Goal: Task Accomplishment & Management: Manage account settings

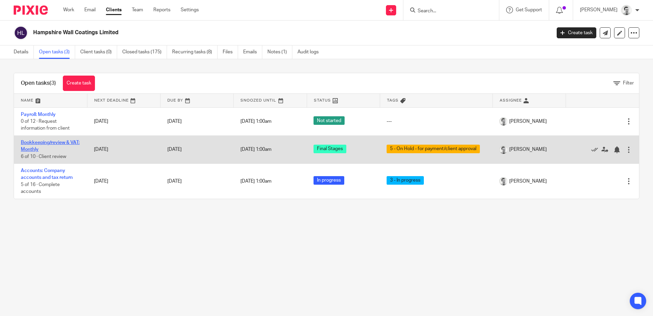
click at [40, 145] on link "Bookkeeping/review & VAT: Monthly" at bounding box center [50, 146] width 59 height 12
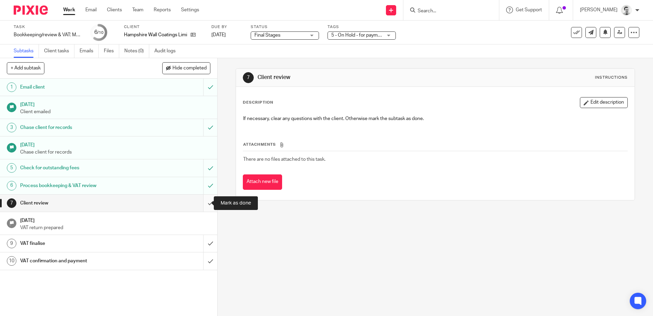
click at [204, 203] on input "submit" at bounding box center [108, 202] width 217 height 17
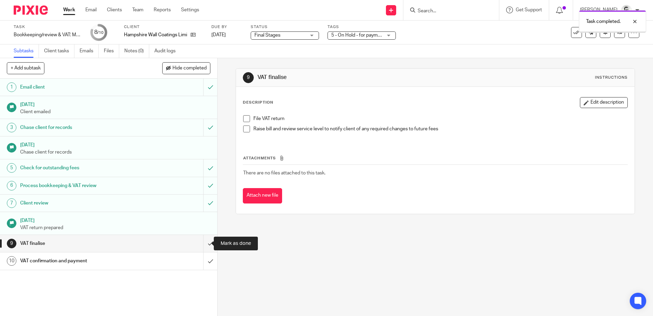
click at [204, 244] on input "submit" at bounding box center [108, 243] width 217 height 17
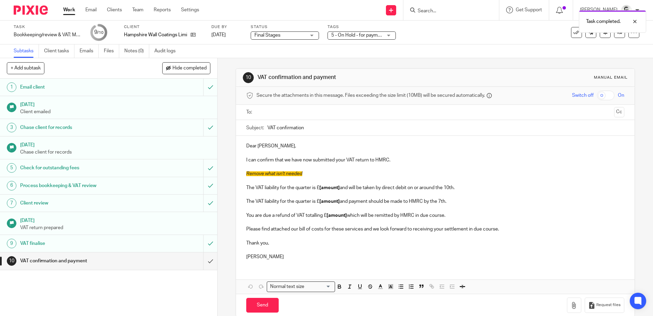
click at [373, 35] on span "5 - On Hold - for payment/client approval" at bounding box center [374, 35] width 86 height 5
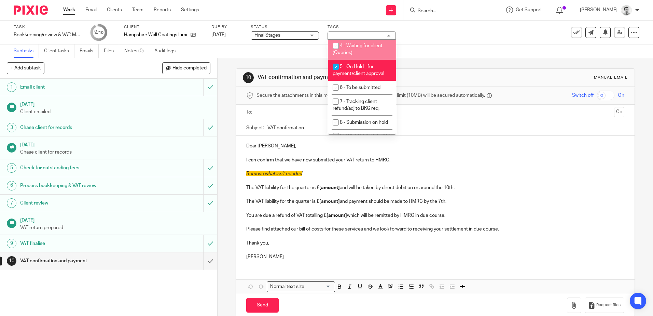
scroll to position [58, 0]
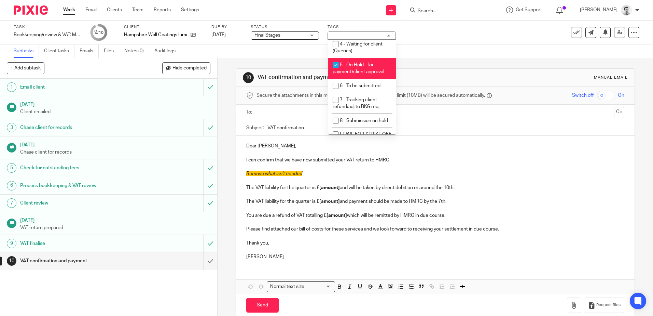
click at [334, 66] on input "checkbox" at bounding box center [335, 64] width 13 height 13
checkbox input "false"
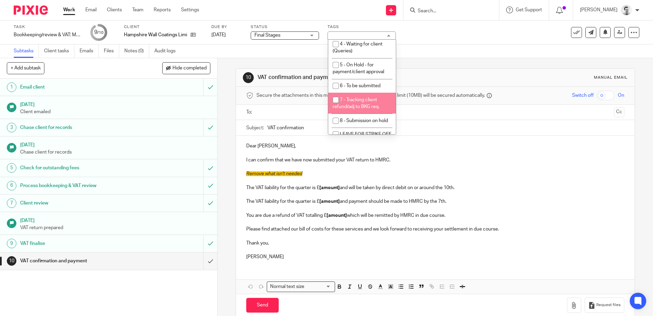
click at [335, 99] on input "checkbox" at bounding box center [335, 99] width 13 height 13
checkbox input "true"
click at [476, 50] on div "Subtasks Client tasks Emails Files Notes (0) Audit logs" at bounding box center [326, 51] width 653 height 14
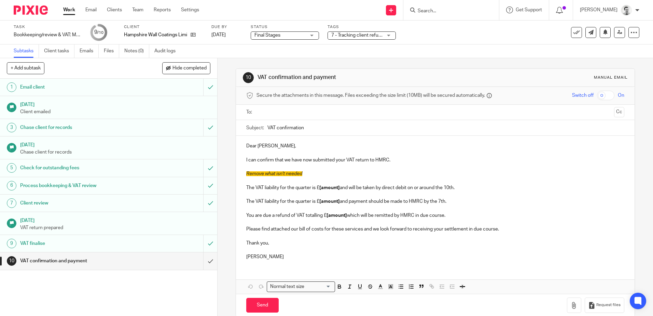
click at [65, 9] on link "Work" at bounding box center [69, 9] width 12 height 7
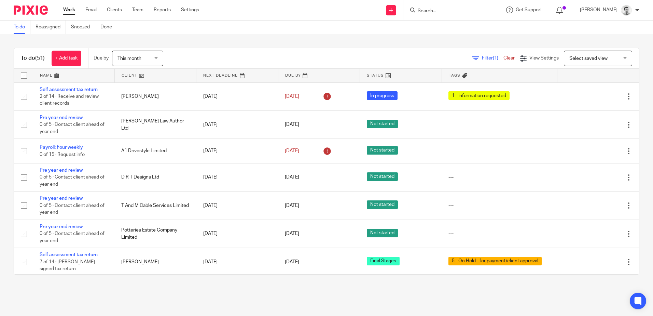
drag, startPoint x: 405, startPoint y: 35, endPoint x: 424, endPoint y: 14, distance: 28.0
click at [405, 35] on div "To do (51) + Add task Due by This month This month Today Tomorrow This week Nex…" at bounding box center [326, 161] width 653 height 254
click at [426, 9] on input "Search" at bounding box center [447, 11] width 61 height 6
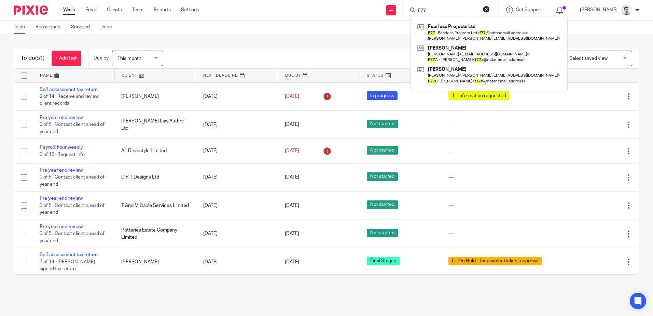
type input "F77"
click button "submit" at bounding box center [0, 0] width 0 height 0
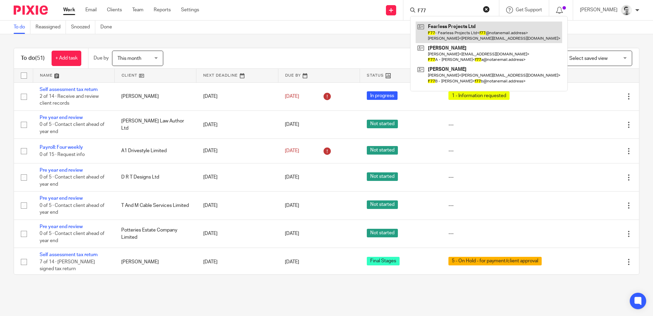
click at [451, 31] on link at bounding box center [489, 32] width 147 height 21
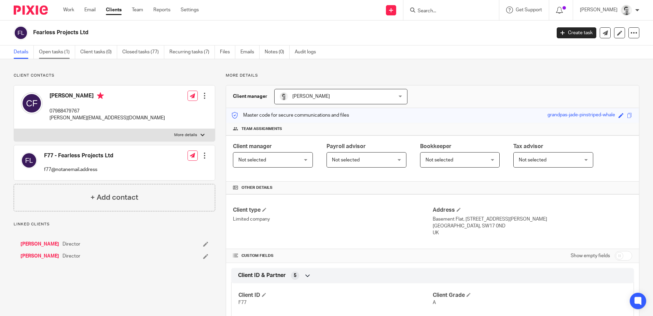
click at [58, 51] on link "Open tasks (1)" at bounding box center [57, 51] width 36 height 13
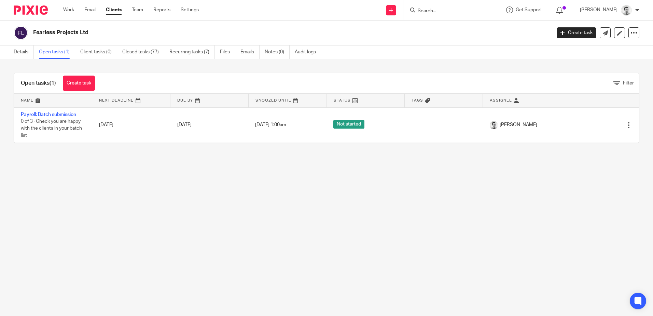
click at [435, 12] on input "Search" at bounding box center [447, 11] width 61 height 6
